Goal: Transaction & Acquisition: Subscribe to service/newsletter

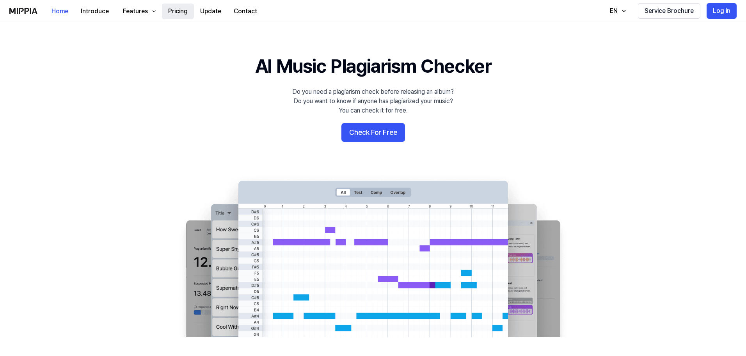
click at [179, 14] on button "Pricing" at bounding box center [178, 12] width 32 height 16
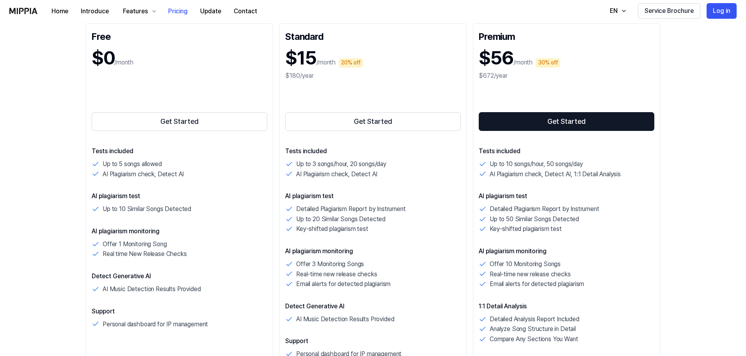
scroll to position [117, 0]
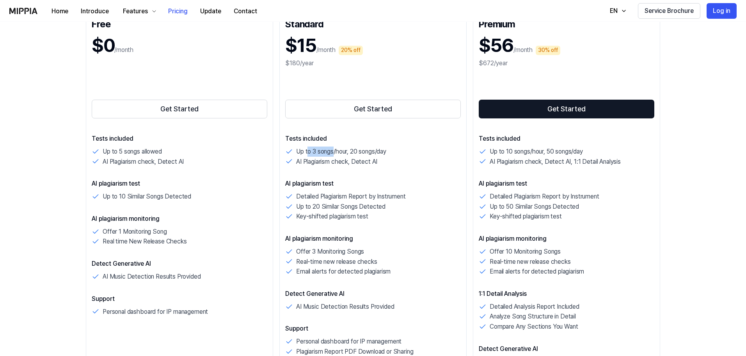
drag, startPoint x: 309, startPoint y: 153, endPoint x: 334, endPoint y: 153, distance: 25.8
click at [334, 153] on p "Up to 3 songs/hour, 20 songs/day" at bounding box center [341, 151] width 90 height 10
click at [348, 153] on p "Up to 3 songs/hour, 20 songs/day" at bounding box center [341, 151] width 90 height 10
drag, startPoint x: 360, startPoint y: 153, endPoint x: 375, endPoint y: 153, distance: 15.2
click at [375, 153] on p "Up to 3 songs/hour, 20 songs/day" at bounding box center [341, 151] width 90 height 10
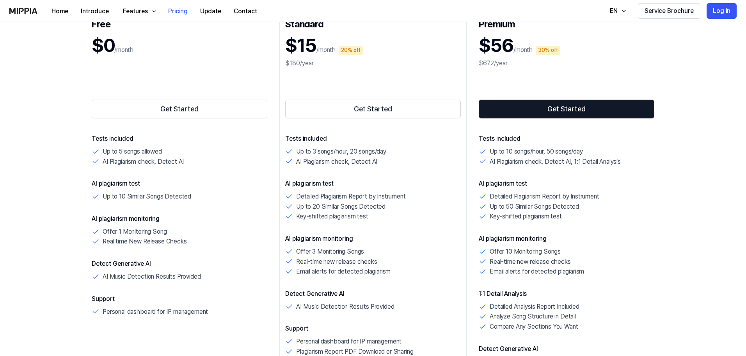
click at [380, 156] on div "AI Plagiarism check, Detect AI" at bounding box center [373, 161] width 176 height 10
click at [569, 153] on p "Up to 10 songs/hour, 50 songs/day" at bounding box center [536, 151] width 93 height 10
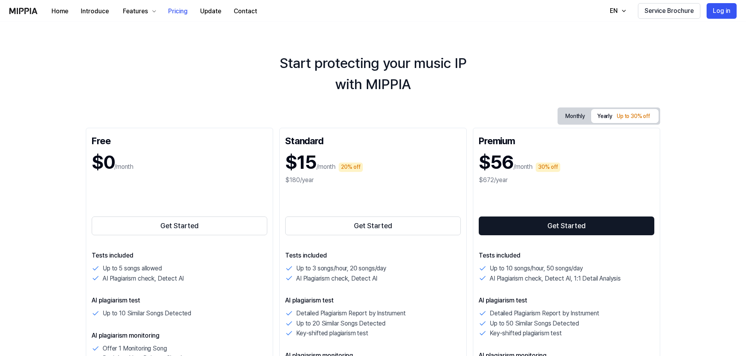
scroll to position [0, 0]
drag, startPoint x: 736, startPoint y: 0, endPoint x: 499, endPoint y: 48, distance: 242.1
click at [574, 119] on button "Monthly" at bounding box center [575, 116] width 32 height 12
click at [606, 116] on button "Yearly Up to 30% off" at bounding box center [625, 116] width 68 height 14
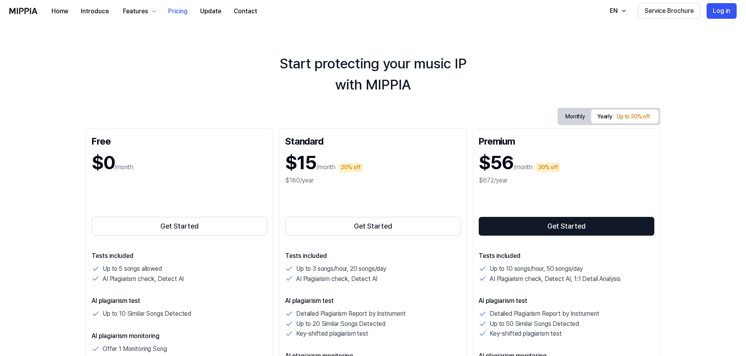
click at [568, 113] on button "Monthly" at bounding box center [575, 116] width 32 height 12
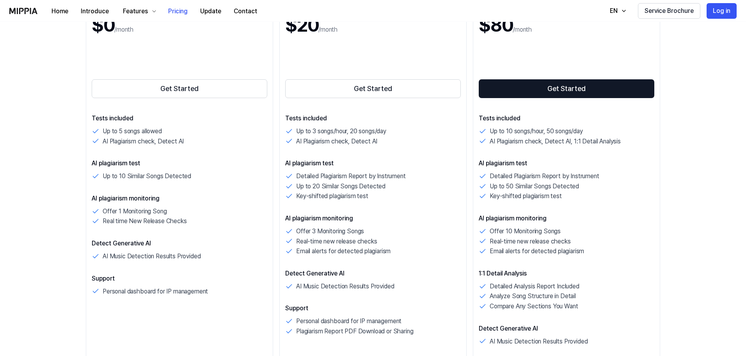
scroll to position [117, 0]
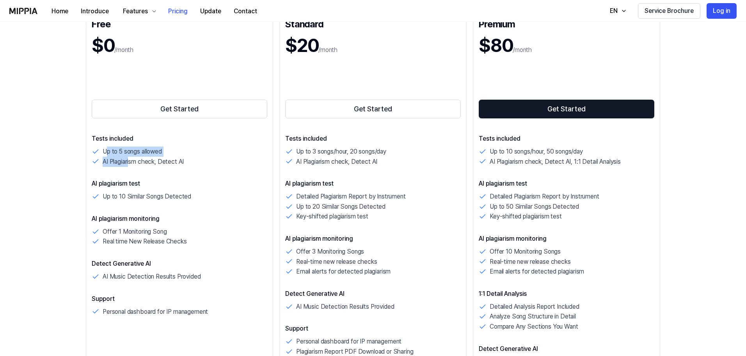
drag, startPoint x: 106, startPoint y: 152, endPoint x: 131, endPoint y: 158, distance: 25.8
click at [131, 158] on div "Up to 5 songs allowed AI Plagiarism check, Detect AI" at bounding box center [180, 156] width 176 height 20
click at [152, 183] on p "AI plagiarism test" at bounding box center [180, 183] width 176 height 9
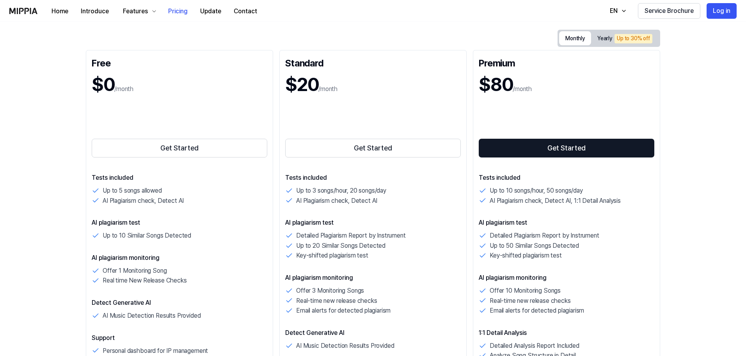
scroll to position [39, 0]
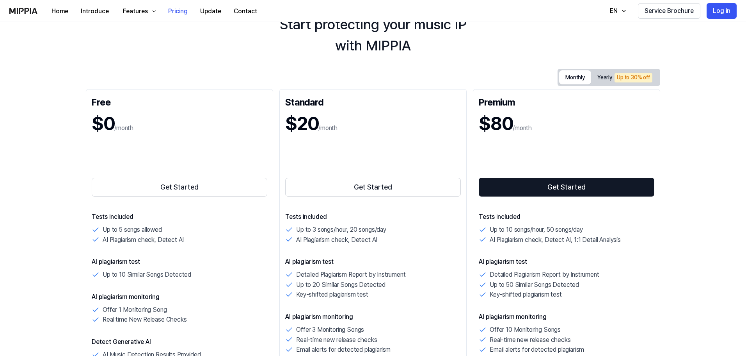
click at [515, 55] on div "Start protecting your music IP with MIPPIA" at bounding box center [373, 35] width 746 height 42
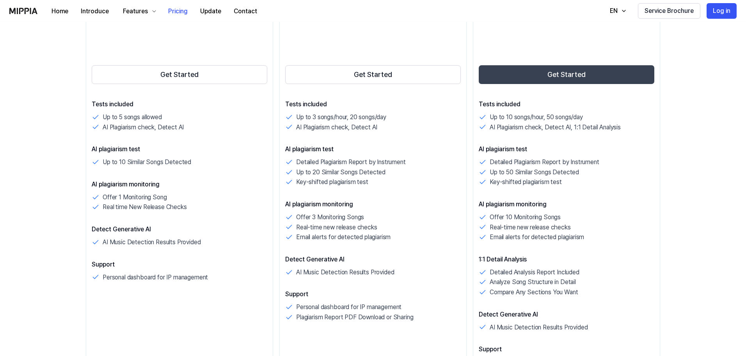
scroll to position [156, 0]
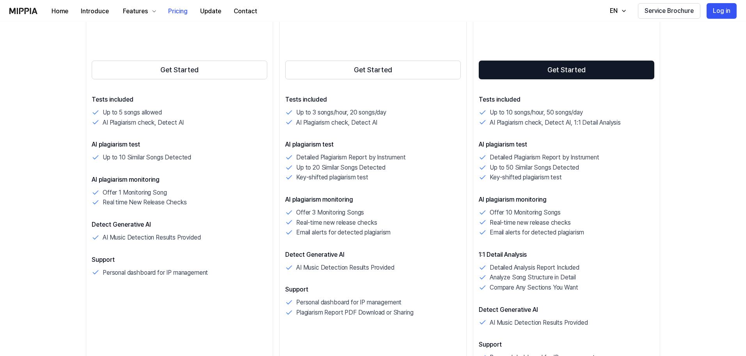
drag, startPoint x: 686, startPoint y: 15, endPoint x: 528, endPoint y: 45, distance: 160.8
click at [517, 49] on div "Get Started" at bounding box center [567, 56] width 176 height 50
click at [623, 16] on button "EN" at bounding box center [617, 11] width 30 height 16
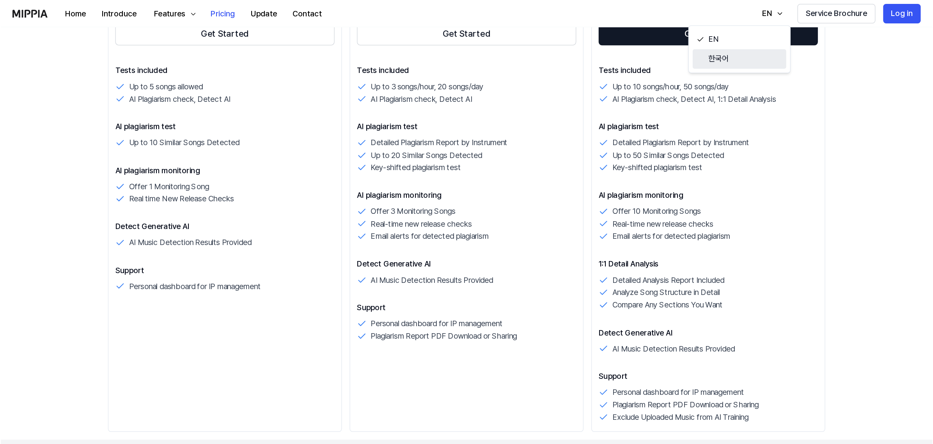
scroll to position [234, 0]
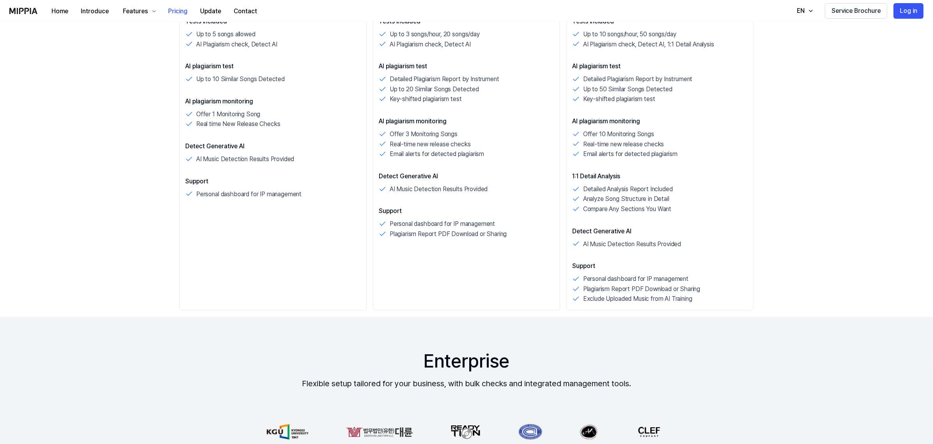
drag, startPoint x: 740, startPoint y: 0, endPoint x: 712, endPoint y: 176, distance: 178.2
click at [713, 176] on p "1:1 Detail Analysis" at bounding box center [660, 176] width 176 height 9
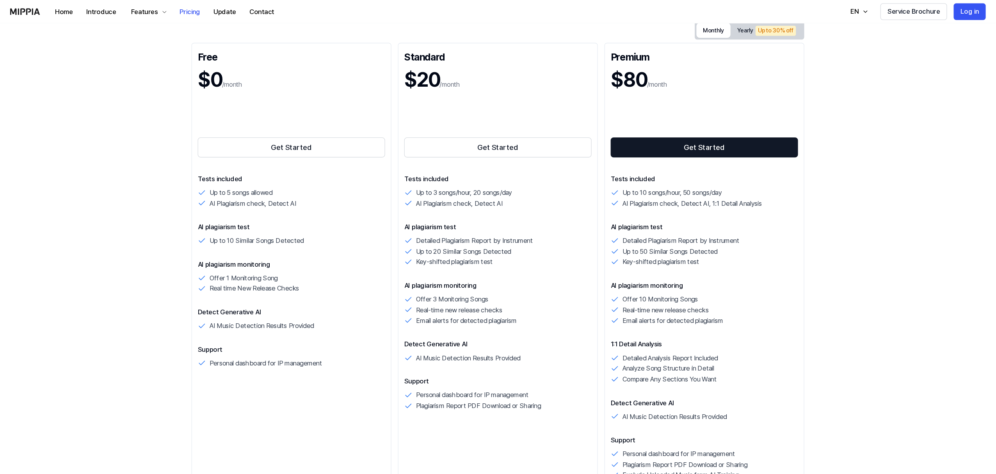
scroll to position [88, 0]
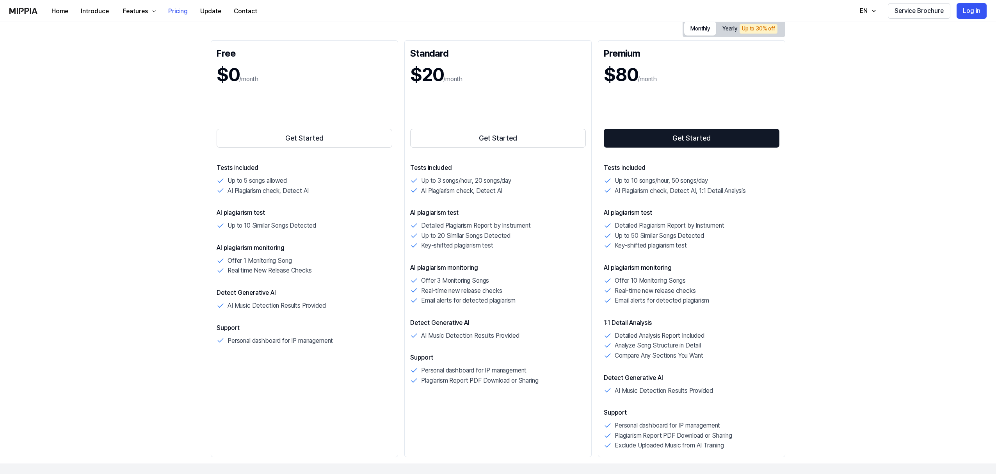
drag, startPoint x: 886, startPoint y: 0, endPoint x: 798, endPoint y: 247, distance: 262.5
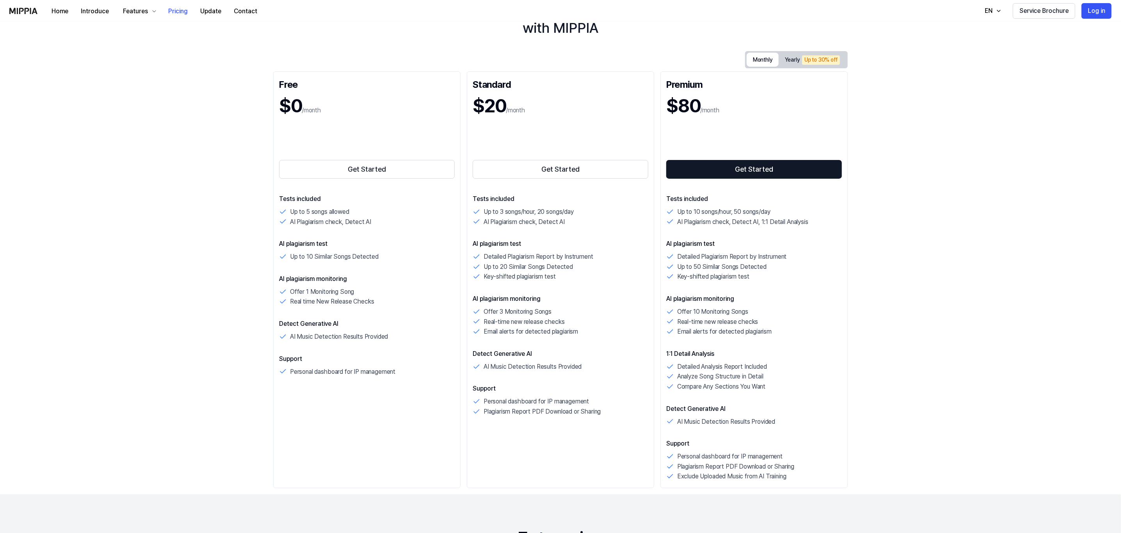
scroll to position [36, 0]
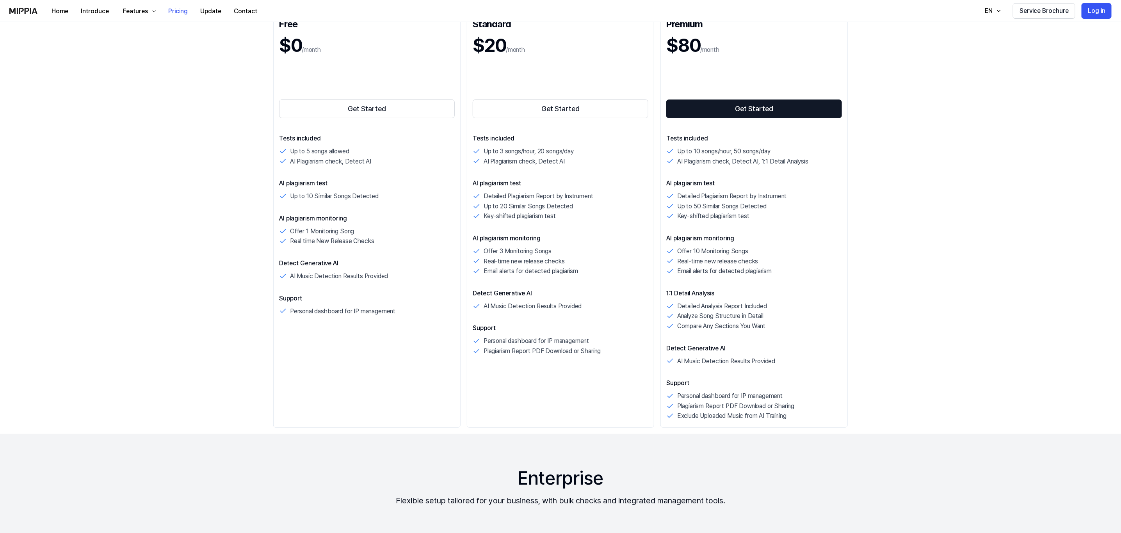
scroll to position [59, 0]
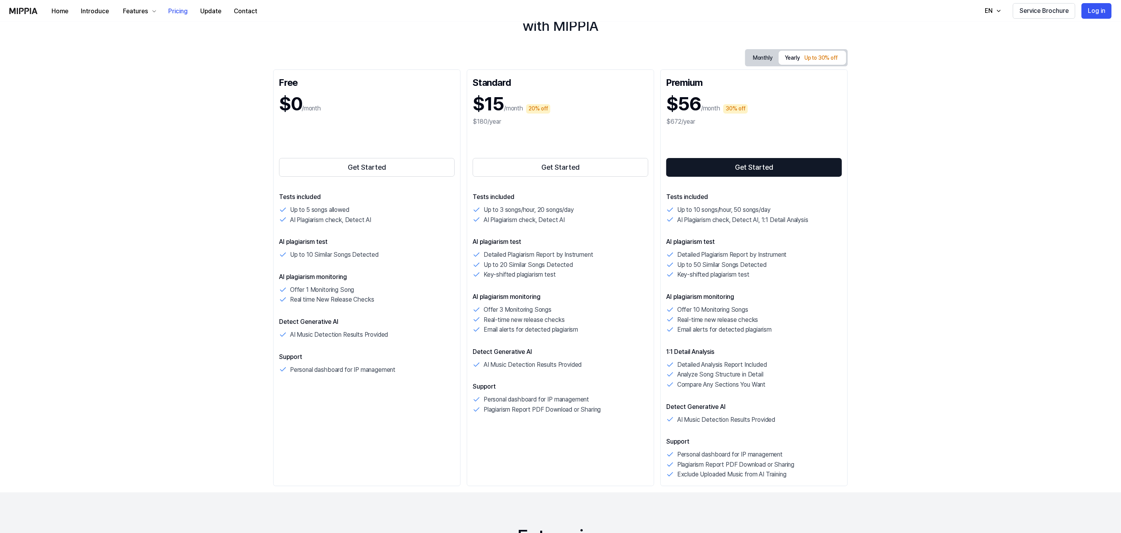
click at [746, 55] on div "Up to 30% off" at bounding box center [821, 57] width 38 height 9
click at [740, 57] on div "Monthly Yearly Up to 30% off Free $0 /month Get Started Tests included Up to 5 …" at bounding box center [560, 267] width 574 height 437
click at [746, 56] on button "Monthly" at bounding box center [763, 58] width 32 height 14
click at [746, 55] on div "Up to 30% off" at bounding box center [821, 57] width 38 height 9
click at [738, 56] on div "Monthly Yearly Up to 30% off Free $0 /month Get Started Tests included Up to 5 …" at bounding box center [560, 267] width 574 height 437
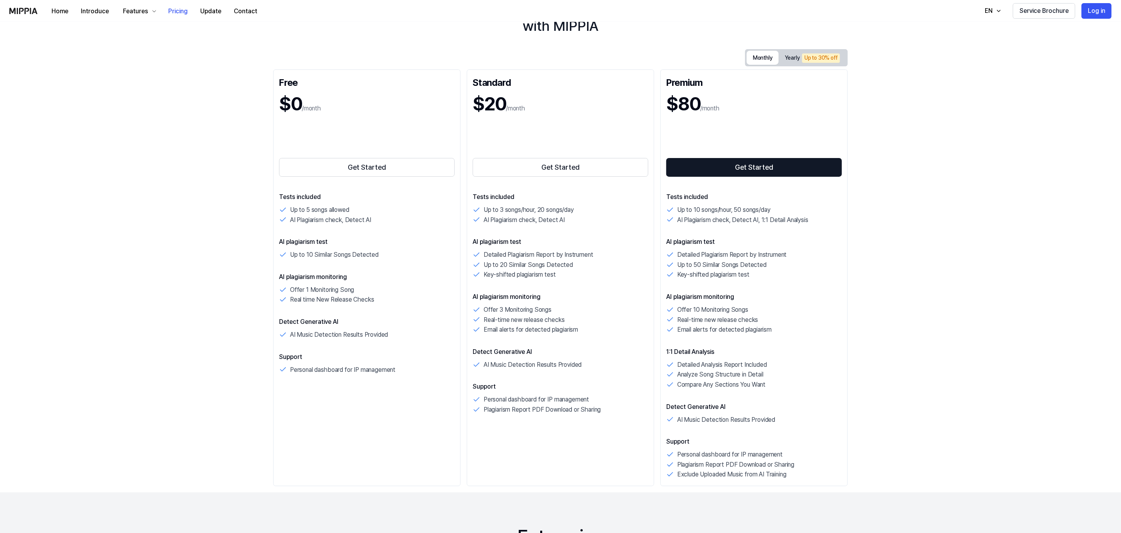
click at [746, 59] on button "Monthly" at bounding box center [763, 58] width 32 height 14
click at [746, 59] on button "Yearly Up to 30% off" at bounding box center [813, 58] width 68 height 14
click at [746, 53] on button "Yearly Up to 30% off" at bounding box center [813, 58] width 68 height 14
drag, startPoint x: 472, startPoint y: 105, endPoint x: 526, endPoint y: 115, distance: 55.0
click at [526, 115] on div "Standard $15 /month 20% off $180/year Get Started Tests included Up to 3 songs/…" at bounding box center [560, 277] width 187 height 417
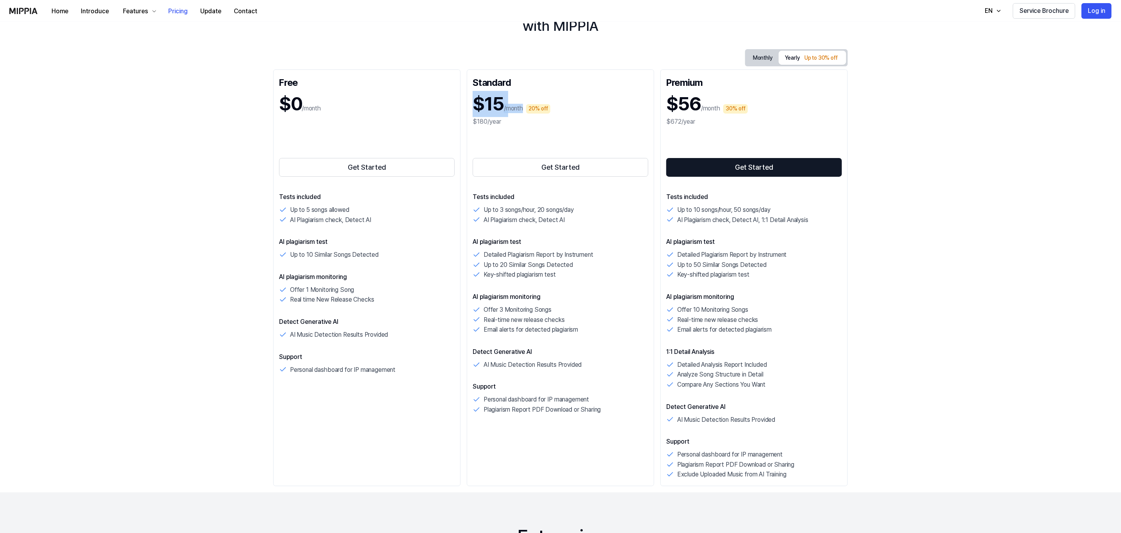
copy div "$15 /month"
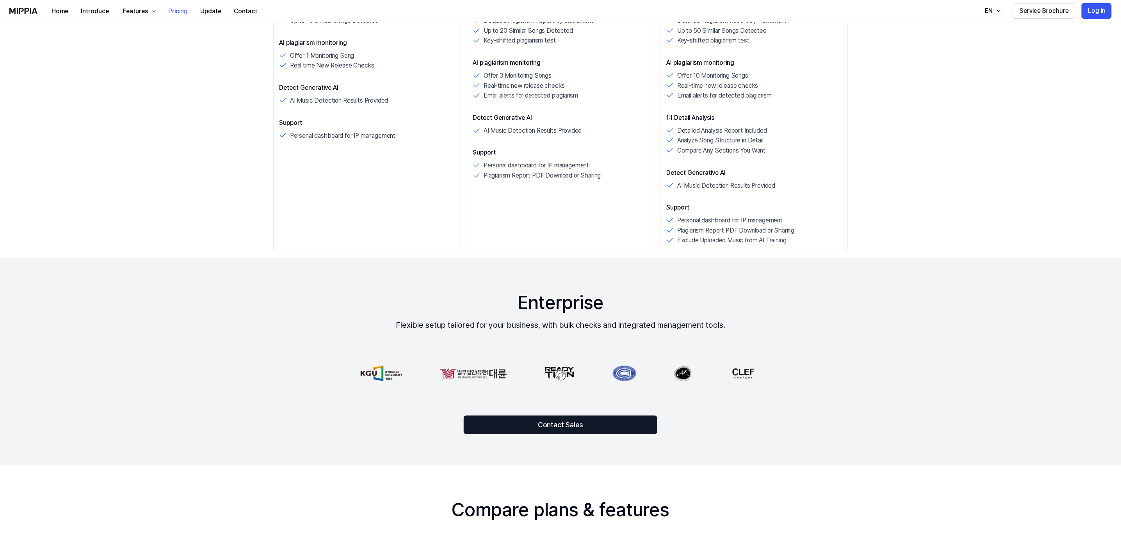
scroll to position [0, 0]
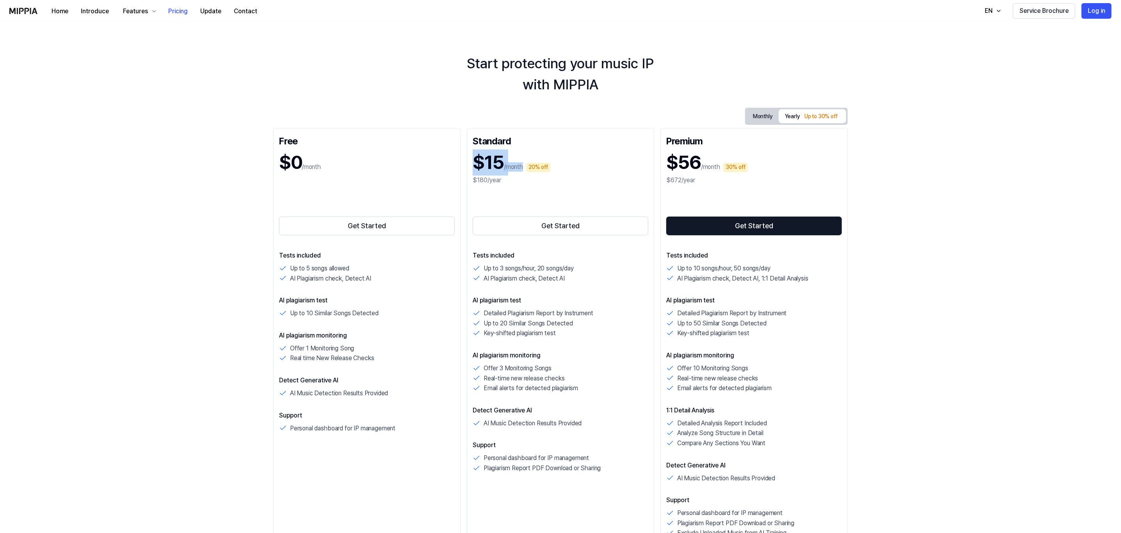
click at [746, 116] on div "Up to 30% off" at bounding box center [821, 116] width 38 height 9
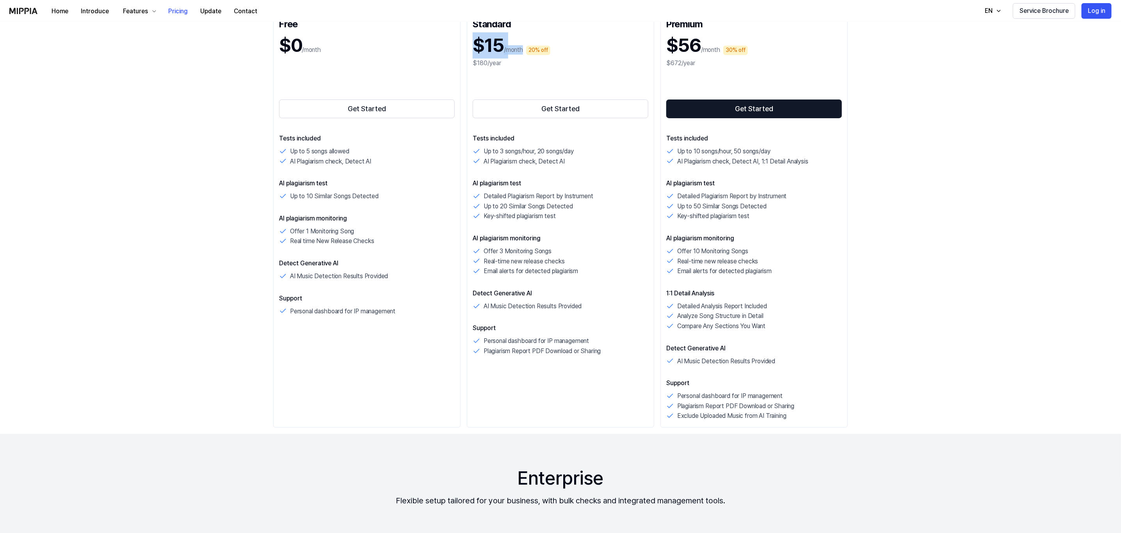
scroll to position [59, 0]
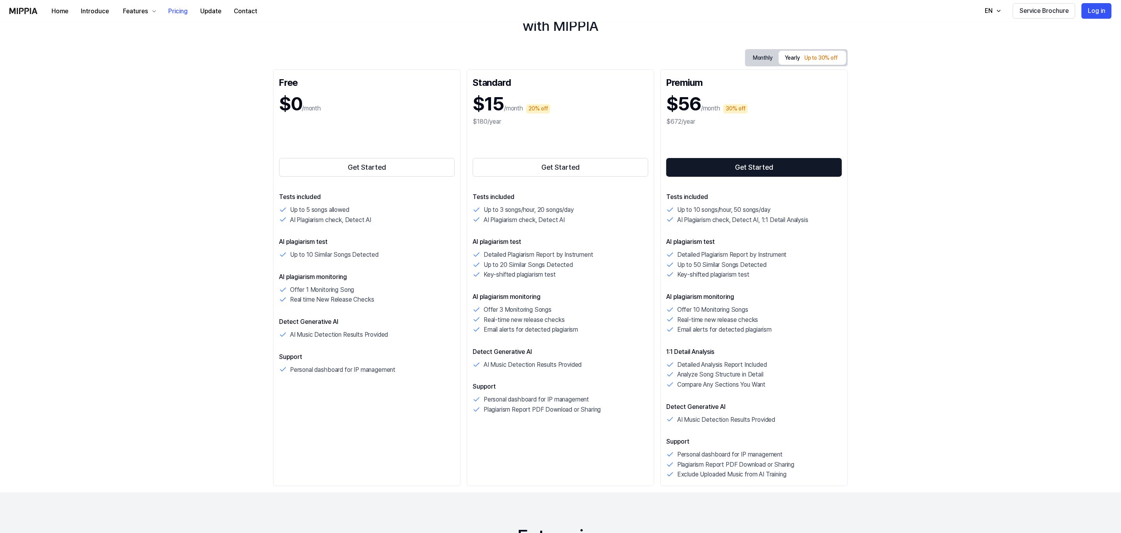
click at [667, 104] on h1 "$56" at bounding box center [683, 104] width 35 height 26
click at [685, 126] on div "$672/year" at bounding box center [754, 121] width 176 height 9
click at [746, 59] on button "Monthly" at bounding box center [763, 58] width 32 height 12
click at [746, 57] on div "Up to 30% off" at bounding box center [821, 57] width 38 height 9
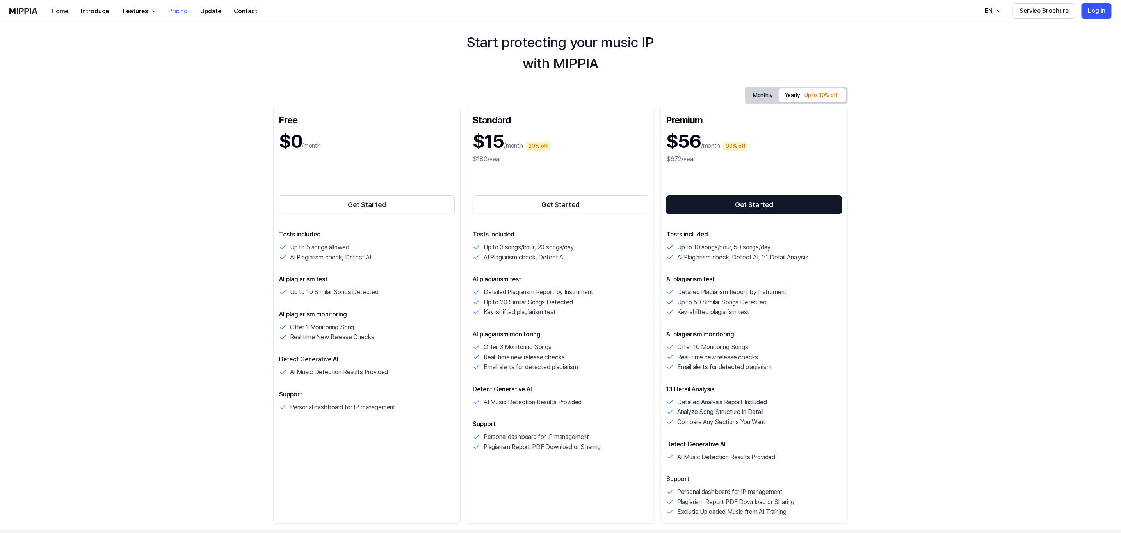
scroll to position [0, 0]
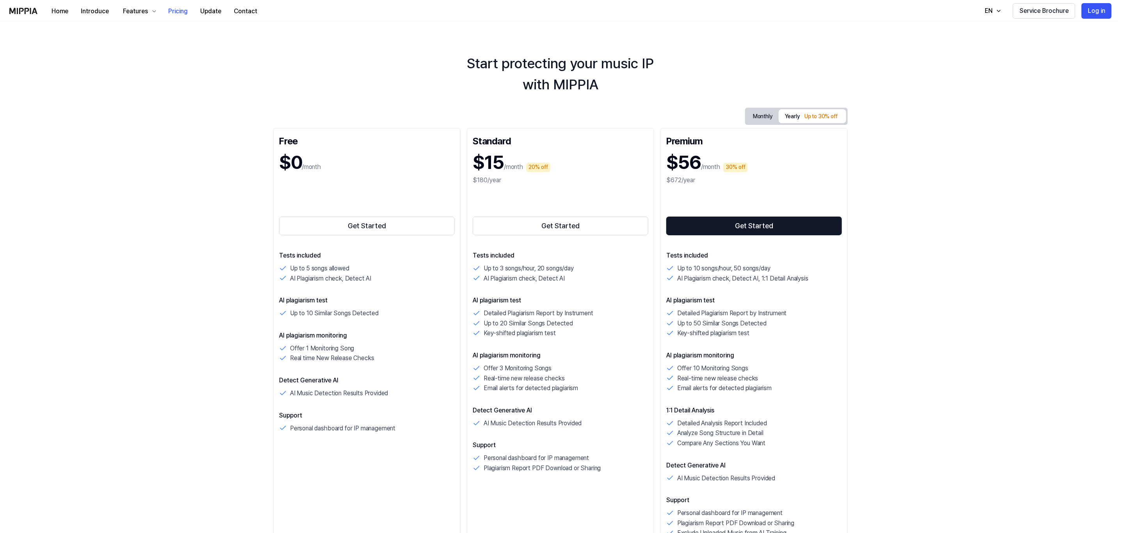
drag, startPoint x: 776, startPoint y: 106, endPoint x: 776, endPoint y: 113, distance: 7.0
click at [746, 120] on button "Monthly" at bounding box center [763, 116] width 32 height 12
click at [746, 108] on div "Monthly Yearly Up to 30% off" at bounding box center [796, 116] width 103 height 17
click at [746, 110] on button "Yearly Up to 30% off" at bounding box center [813, 117] width 68 height 14
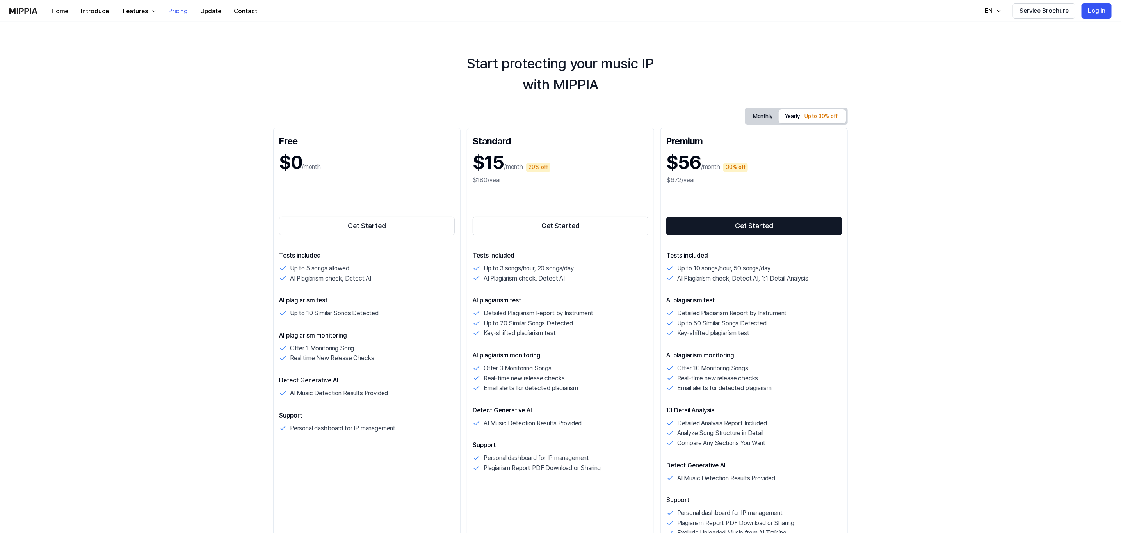
click at [746, 114] on button "Monthly" at bounding box center [763, 116] width 32 height 12
click at [746, 112] on div "Up to 30% off" at bounding box center [821, 116] width 38 height 9
click at [746, 112] on button "Monthly" at bounding box center [763, 116] width 32 height 12
click at [746, 112] on div "Up to 30% off" at bounding box center [821, 116] width 38 height 9
click at [746, 115] on button "Monthly" at bounding box center [763, 116] width 32 height 14
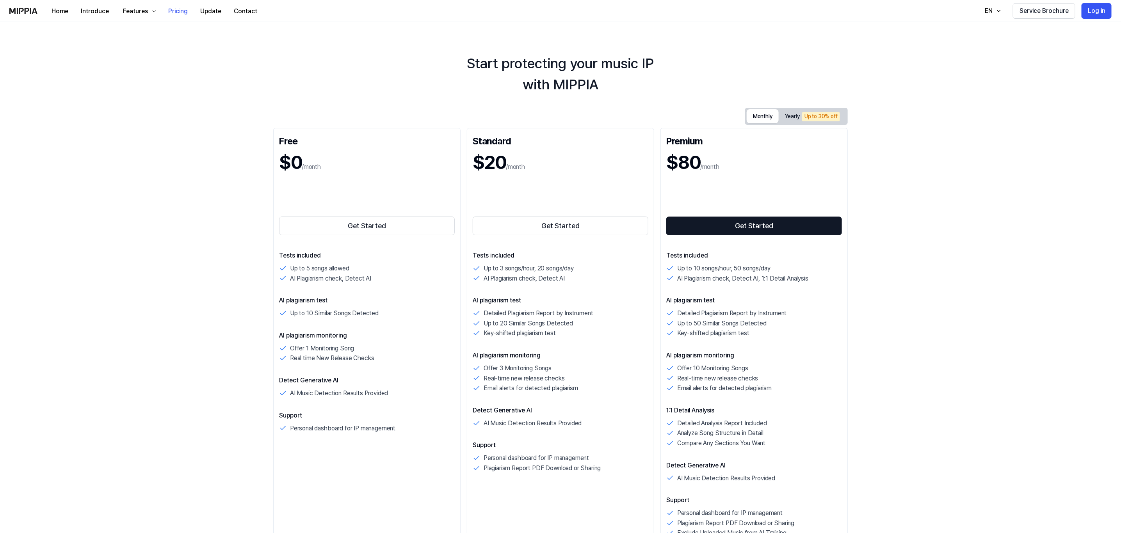
click at [746, 116] on div "Up to 30% off" at bounding box center [821, 116] width 38 height 9
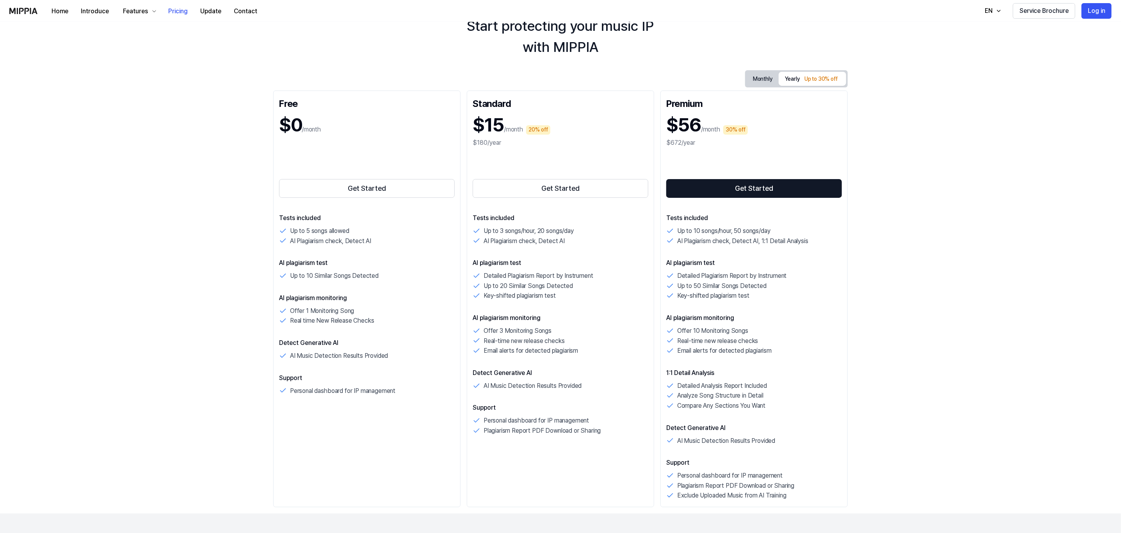
scroll to position [59, 0]
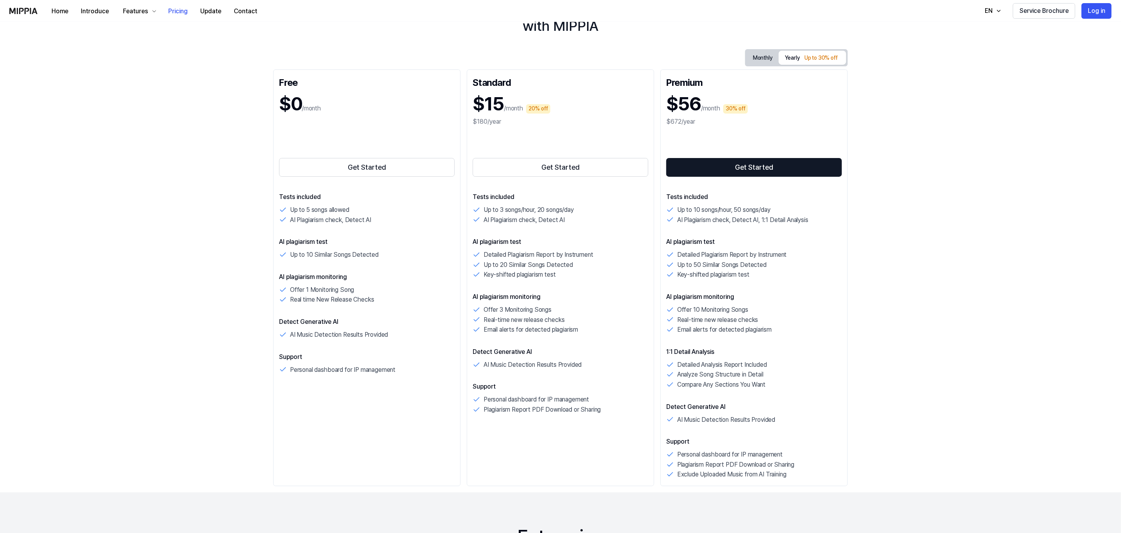
click at [535, 313] on p "Offer 3 Monitoring Songs" at bounding box center [518, 310] width 68 height 10
drag, startPoint x: 275, startPoint y: 276, endPoint x: 370, endPoint y: 276, distance: 94.8
click at [370, 276] on div "Free $0 /month Get Started Tests included Up to 5 songs allowed AI Plagiarism c…" at bounding box center [366, 277] width 187 height 417
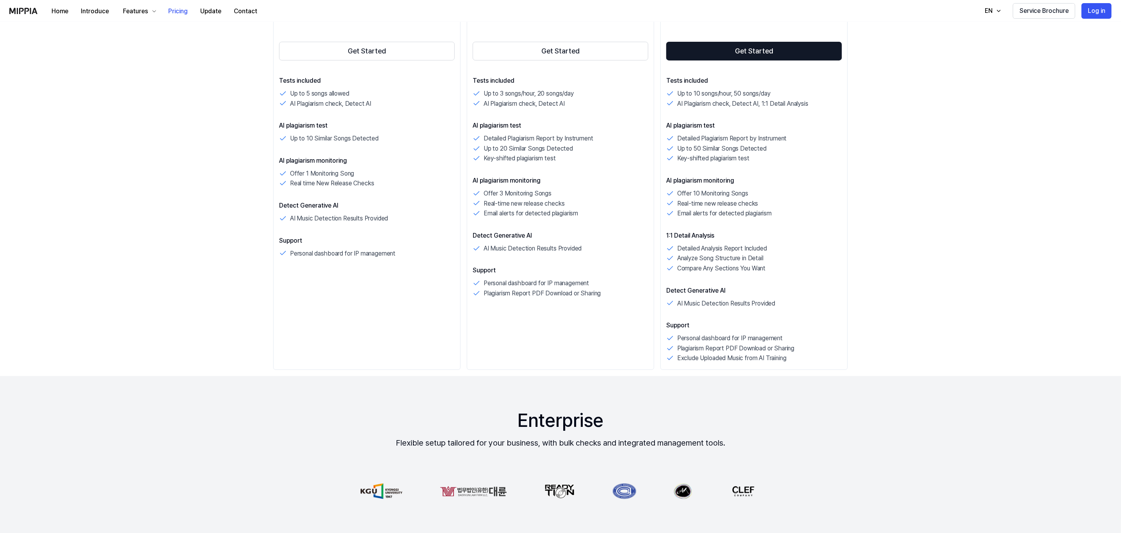
scroll to position [176, 0]
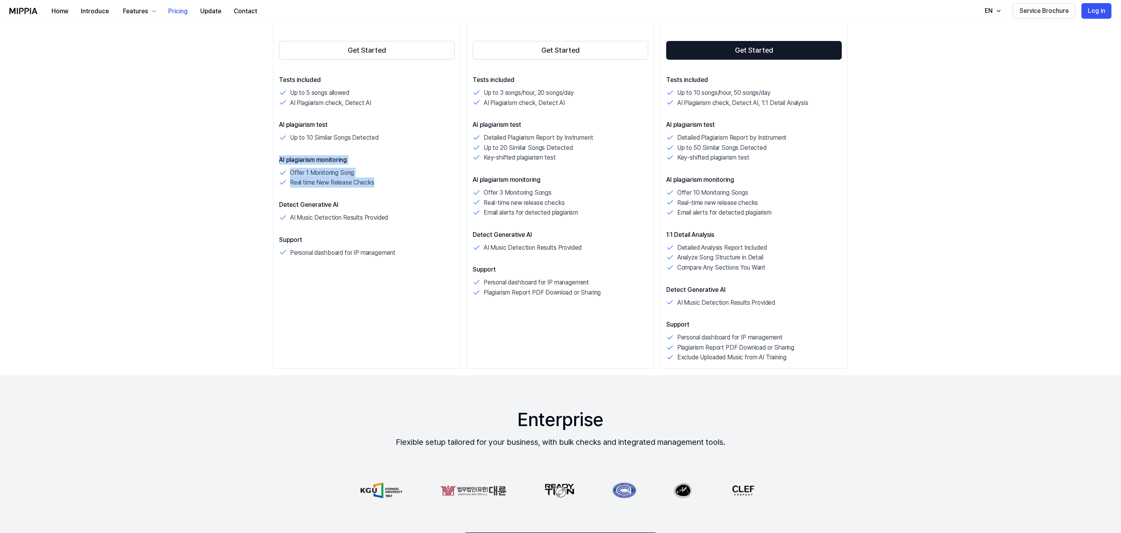
drag, startPoint x: 276, startPoint y: 156, endPoint x: 547, endPoint y: 20, distance: 303.5
click at [397, 181] on div "Free $0 /month Get Started Tests included Up to 5 songs allowed AI Plagiarism c…" at bounding box center [366, 160] width 187 height 417
click at [368, 222] on p "AI Music Detection Results Provided" at bounding box center [339, 218] width 98 height 10
click at [746, 307] on p "AI Music Detection Results Provided" at bounding box center [726, 303] width 98 height 10
click at [746, 263] on p "Compare Any Sections You Want" at bounding box center [721, 268] width 88 height 10
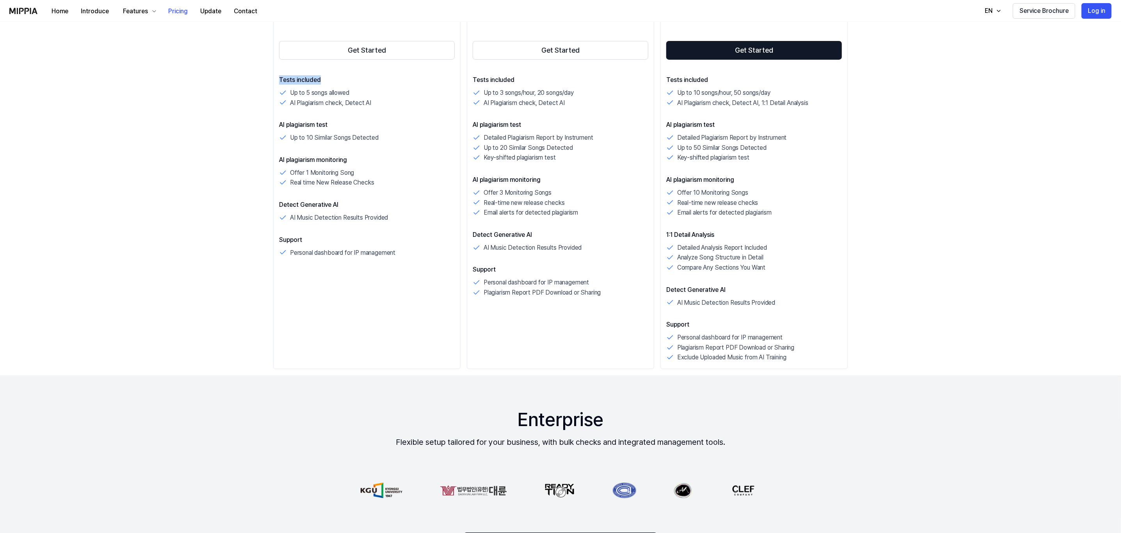
drag, startPoint x: 331, startPoint y: 80, endPoint x: 276, endPoint y: 80, distance: 54.2
click at [276, 80] on div "Free $0 /month Get Started Tests included Up to 5 songs allowed AI Plagiarism c…" at bounding box center [366, 160] width 187 height 417
drag, startPoint x: 340, startPoint y: 80, endPoint x: 277, endPoint y: 80, distance: 62.8
click at [277, 80] on div "Free $0 /month Get Started Tests included Up to 5 songs allowed AI Plagiarism c…" at bounding box center [366, 160] width 187 height 417
copy p "Tests included"
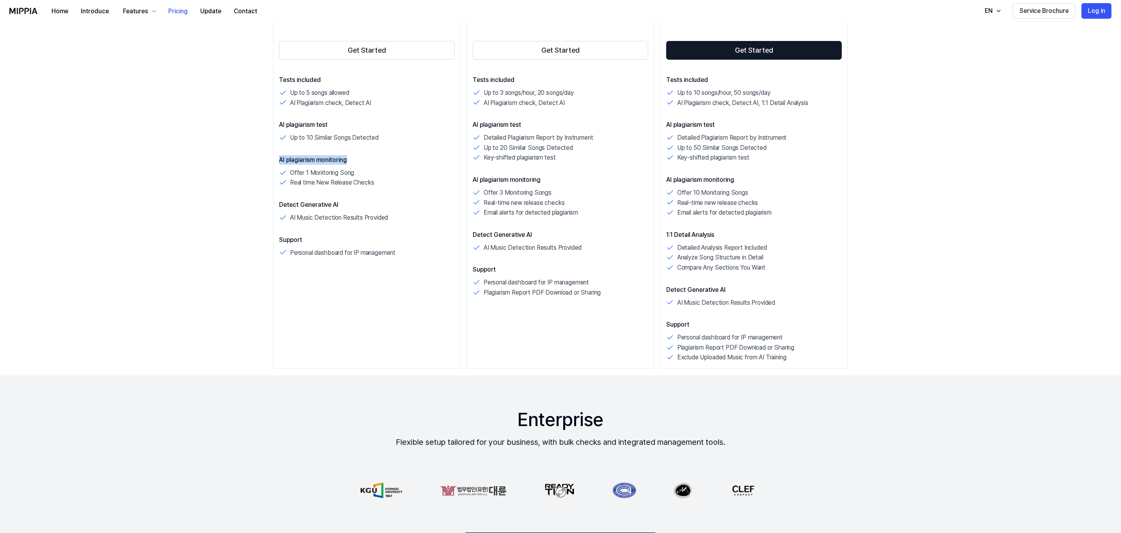
drag, startPoint x: 353, startPoint y: 160, endPoint x: 279, endPoint y: 160, distance: 74.1
click at [279, 160] on div "Free $0 /month Get Started Tests included Up to 5 songs allowed AI Plagiarism c…" at bounding box center [366, 160] width 187 height 417
copy p "AI plagiarism monitoring"
